Goal: Entertainment & Leisure: Consume media (video, audio)

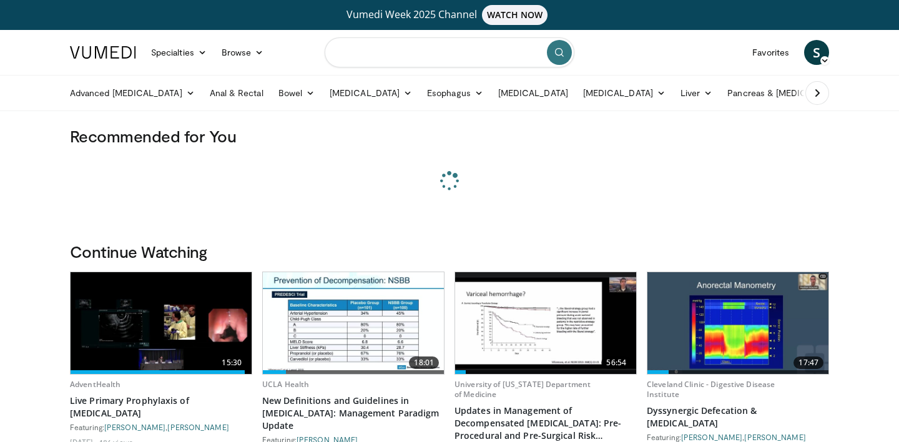
click at [442, 51] on input "Search topics, interventions" at bounding box center [450, 52] width 250 height 30
type input "**********"
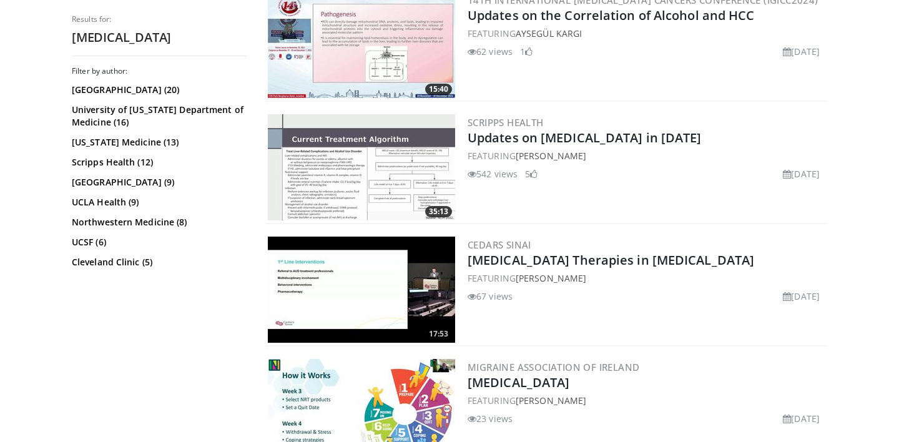
scroll to position [914, 0]
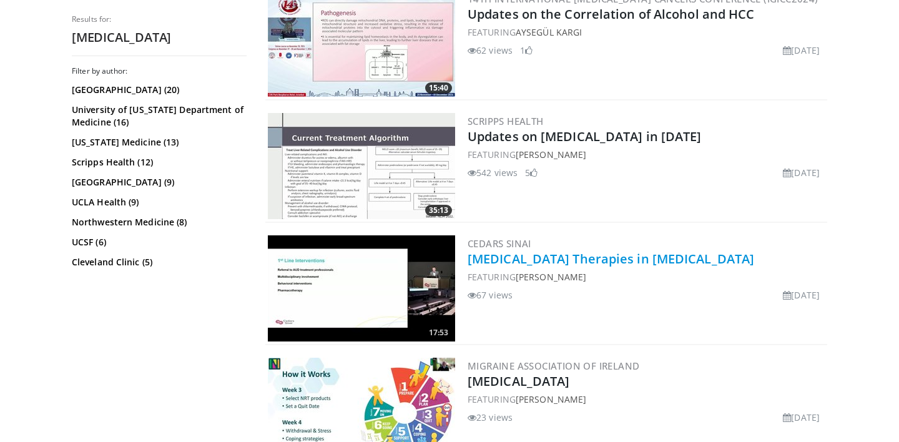
click at [546, 256] on link "[MEDICAL_DATA] Therapies in [MEDICAL_DATA]" at bounding box center [610, 258] width 286 height 17
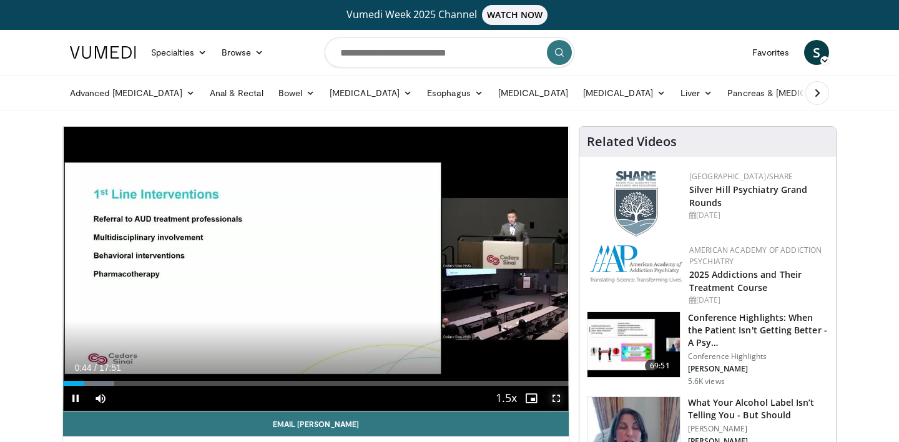
click at [557, 396] on span "Video Player" at bounding box center [556, 398] width 25 height 25
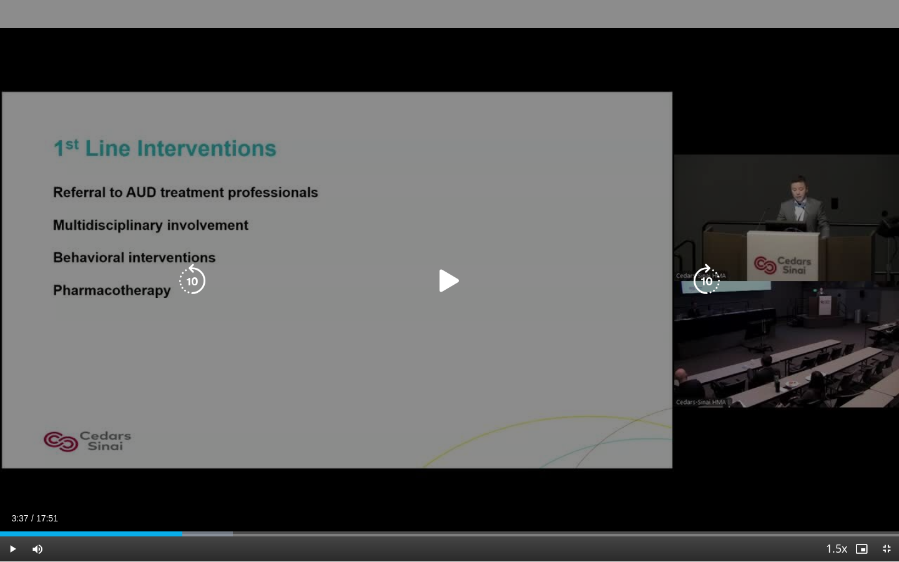
click at [471, 252] on div "10 seconds Tap to unmute" at bounding box center [449, 280] width 899 height 561
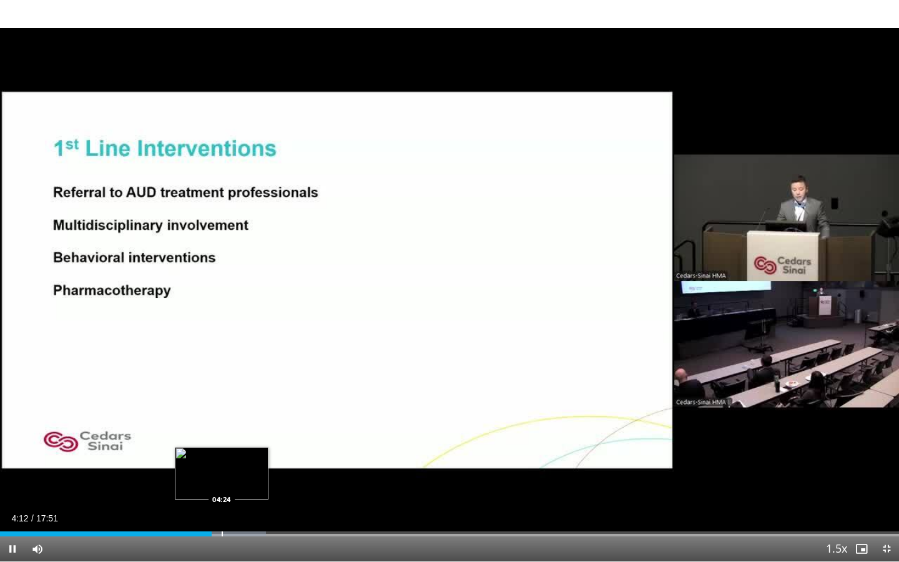
click at [222, 441] on div "Progress Bar" at bounding box center [222, 533] width 1 height 5
click at [232, 441] on div "Progress Bar" at bounding box center [232, 533] width 1 height 5
click at [260, 441] on div "Progress Bar" at bounding box center [260, 533] width 1 height 5
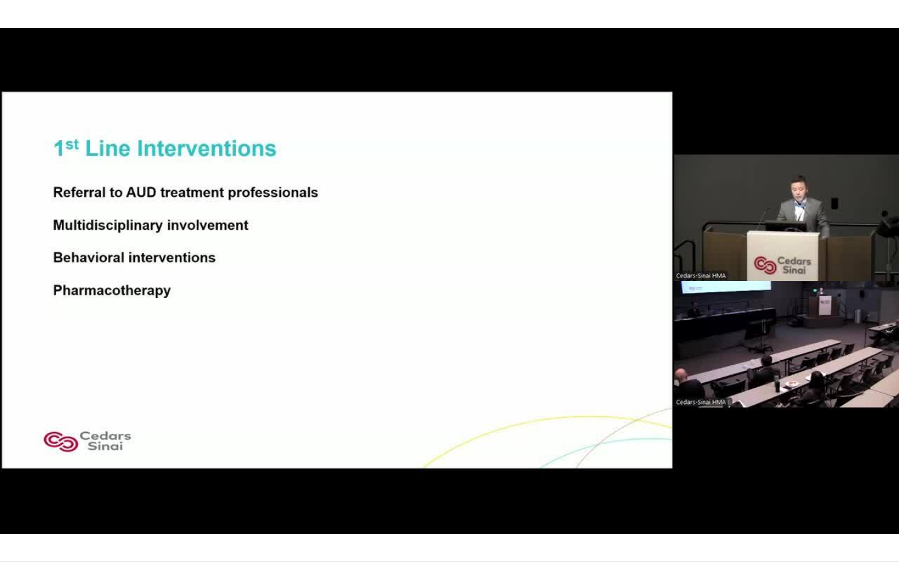
click at [419, 360] on div "10 seconds Tap to unmute" at bounding box center [449, 280] width 899 height 561
